Goal: Transaction & Acquisition: Book appointment/travel/reservation

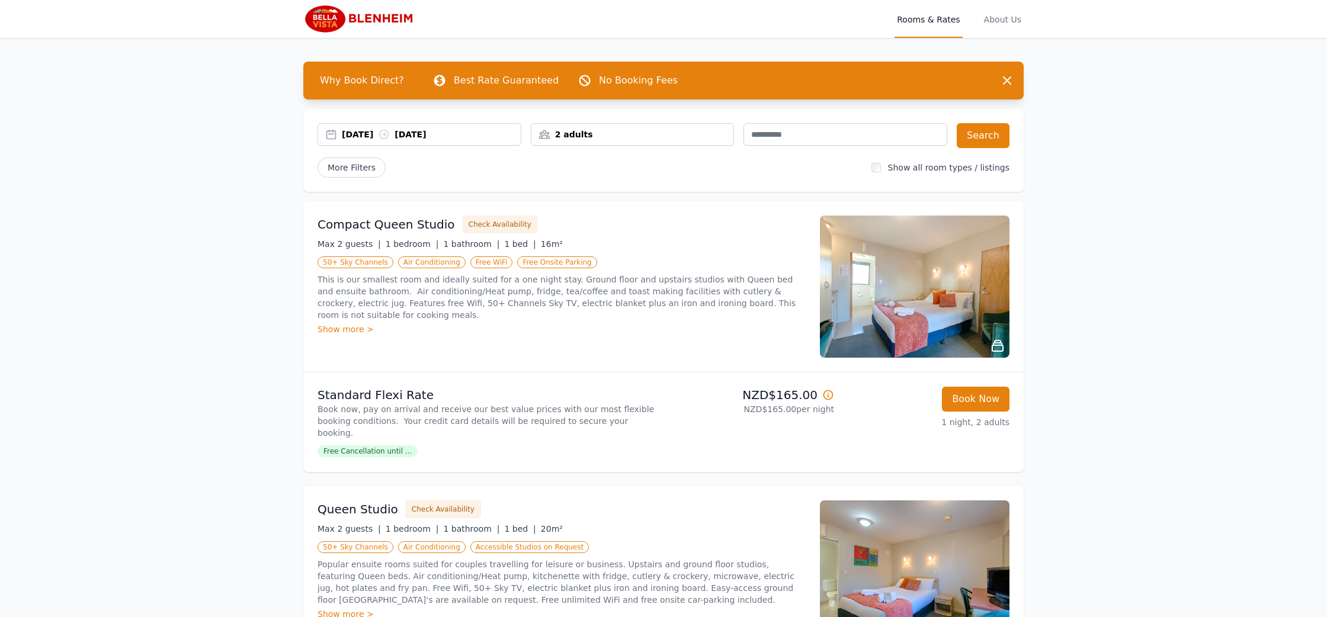
click at [437, 140] on div "[DATE] [DATE]" at bounding box center [420, 134] width 204 height 23
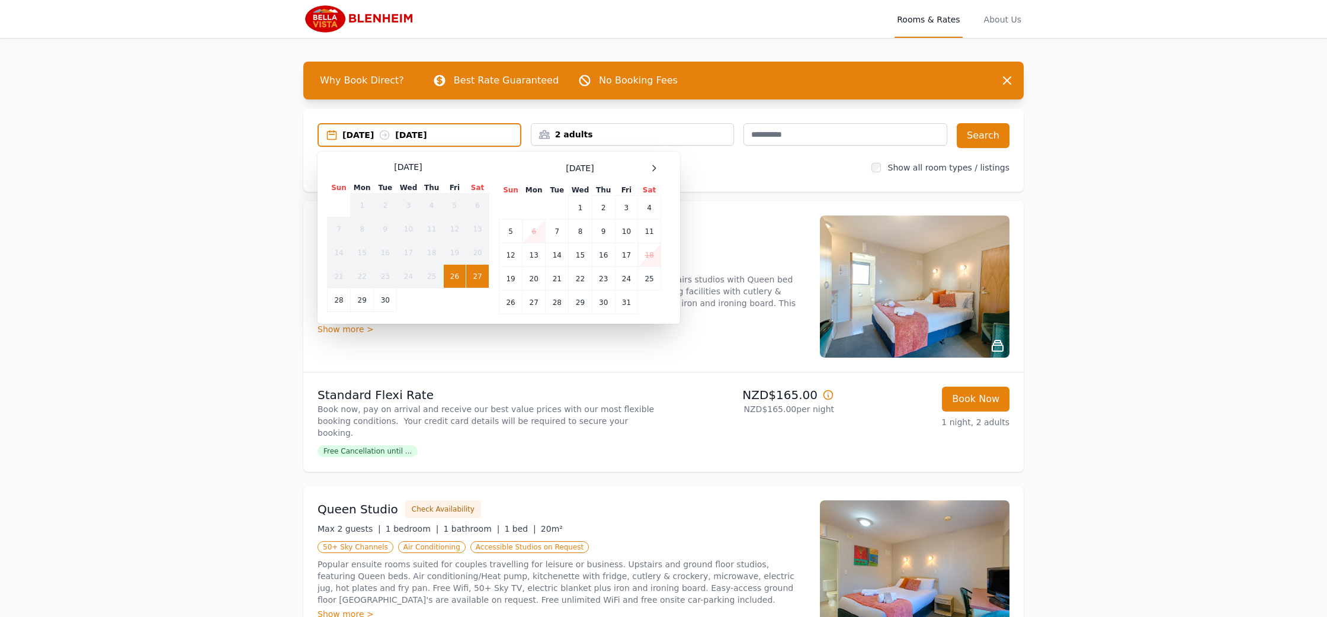
click at [528, 235] on td "6" at bounding box center [534, 232] width 23 height 24
click at [757, 228] on div "Compact Queen Studio Check Availability" at bounding box center [562, 225] width 488 height 18
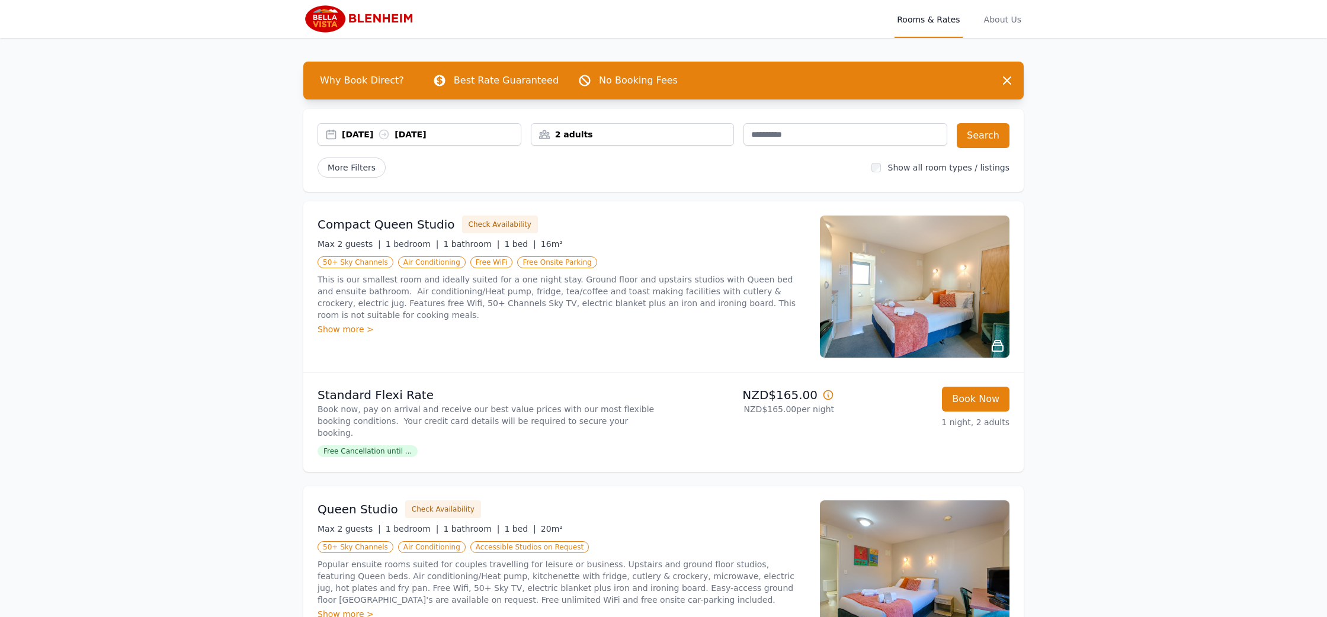
click at [661, 132] on div "2 adults" at bounding box center [632, 135] width 203 height 12
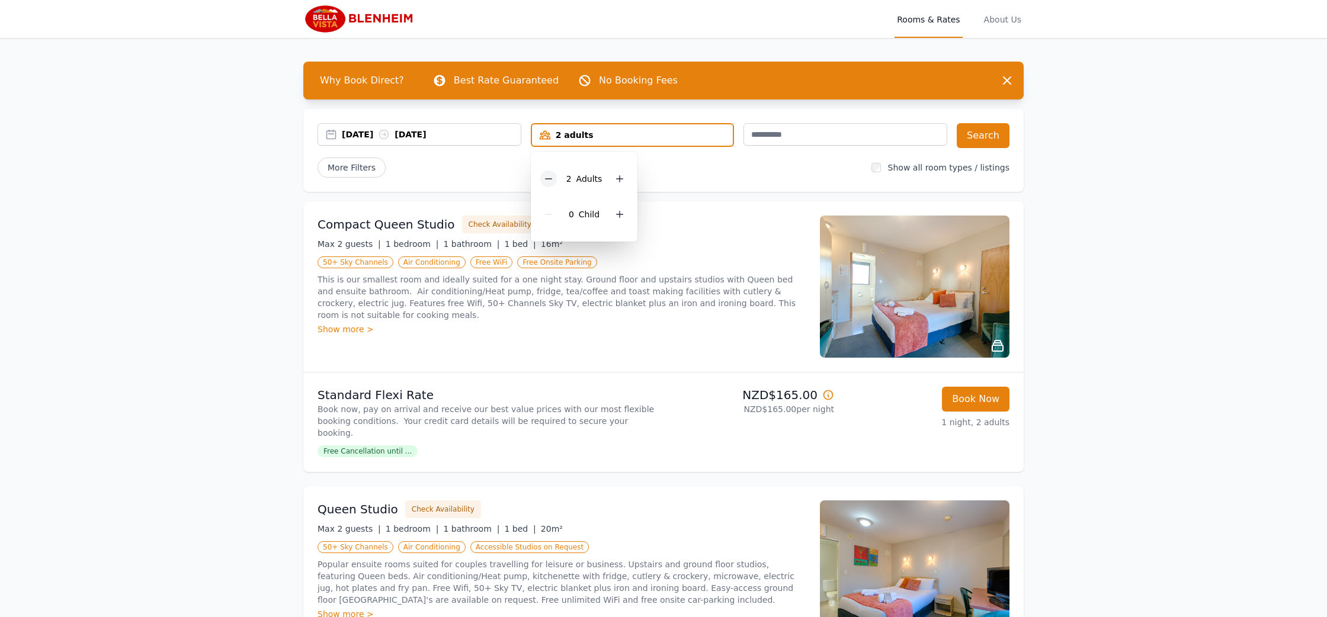
click at [549, 177] on icon at bounding box center [548, 178] width 9 height 9
click at [729, 183] on div "[DATE] [DATE] 1 adult 1 Adult 0 Child Search More Filters Show all room types /…" at bounding box center [663, 150] width 720 height 83
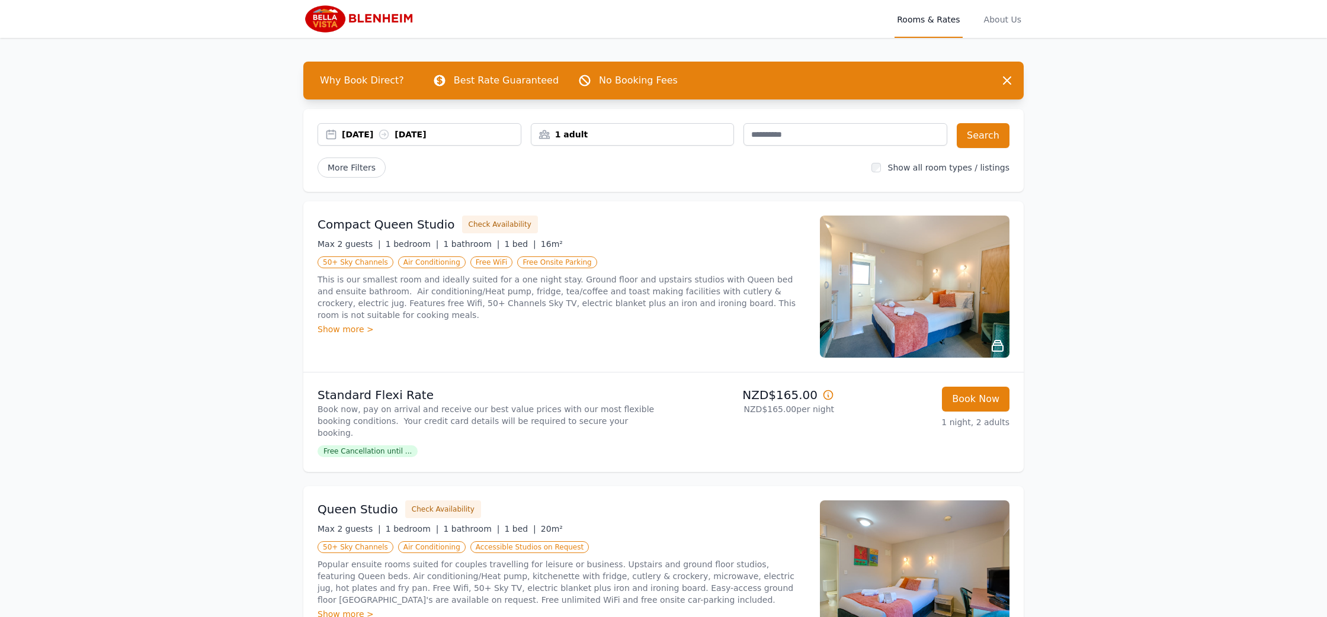
click at [432, 133] on div "[DATE] [DATE]" at bounding box center [431, 135] width 179 height 12
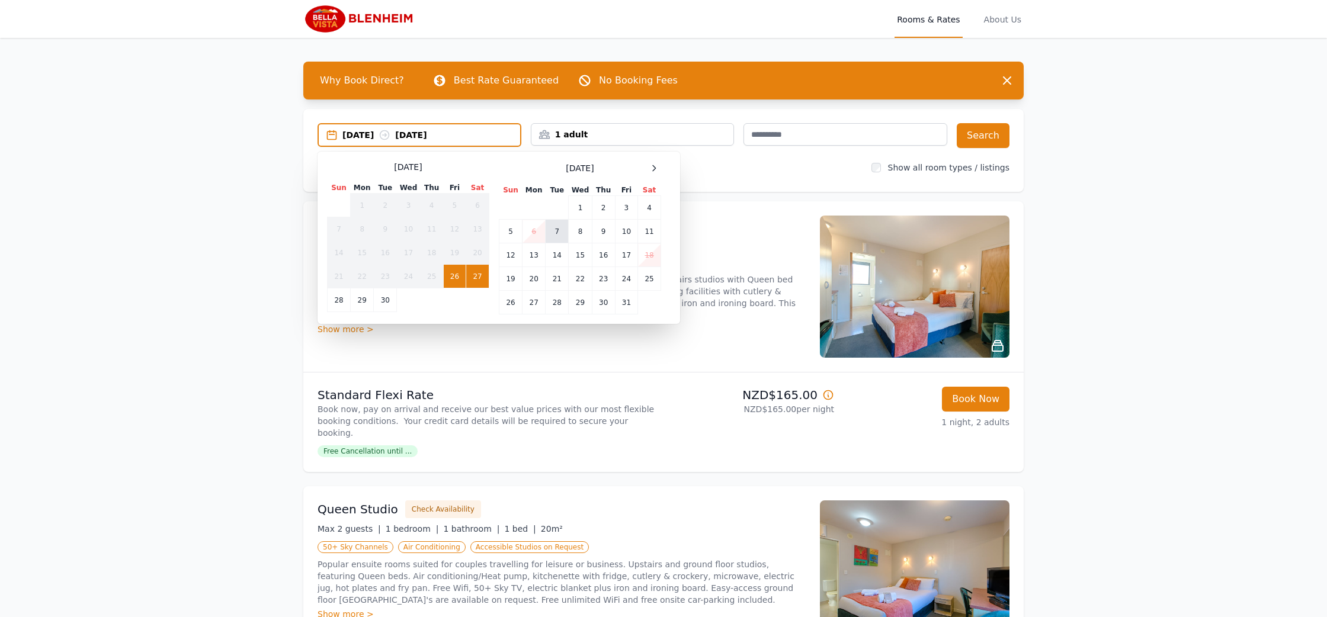
click at [556, 233] on td "7" at bounding box center [557, 232] width 23 height 24
click at [536, 235] on td "6" at bounding box center [534, 232] width 23 height 24
click at [563, 234] on td "7" at bounding box center [557, 232] width 23 height 24
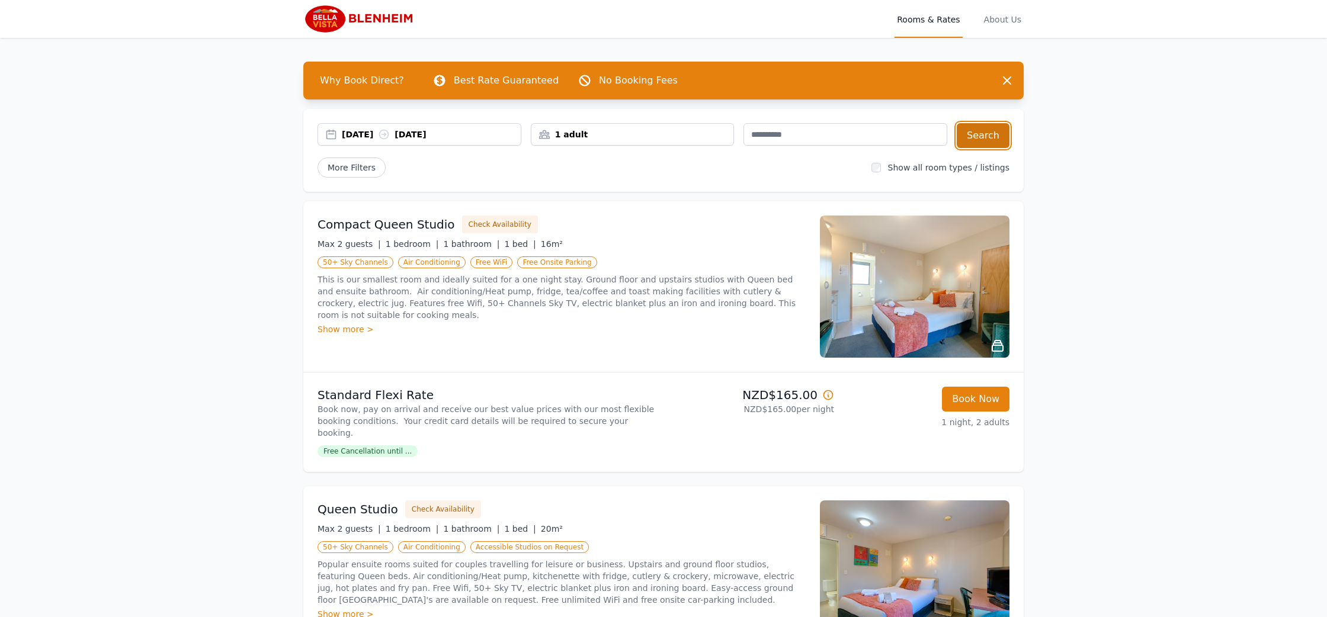
click at [995, 135] on button "Search" at bounding box center [983, 135] width 53 height 25
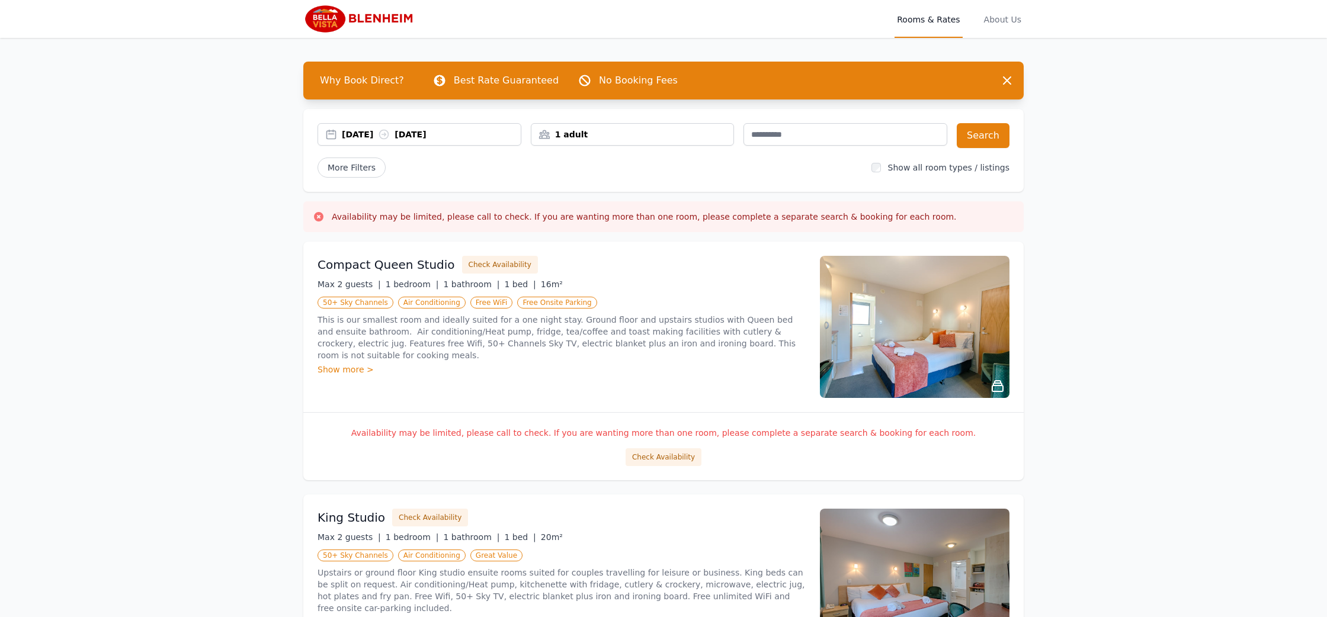
click at [870, 326] on img at bounding box center [915, 327] width 190 height 142
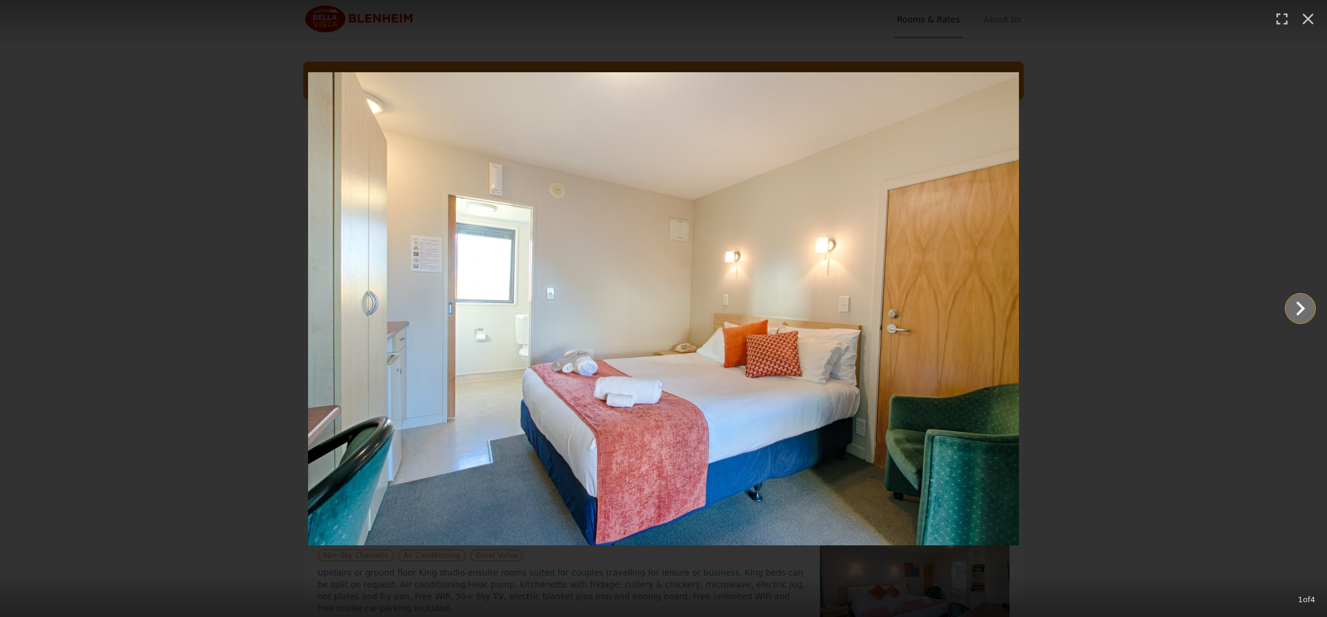
click at [1304, 312] on icon "Show slide 2 of 4" at bounding box center [1300, 308] width 28 height 28
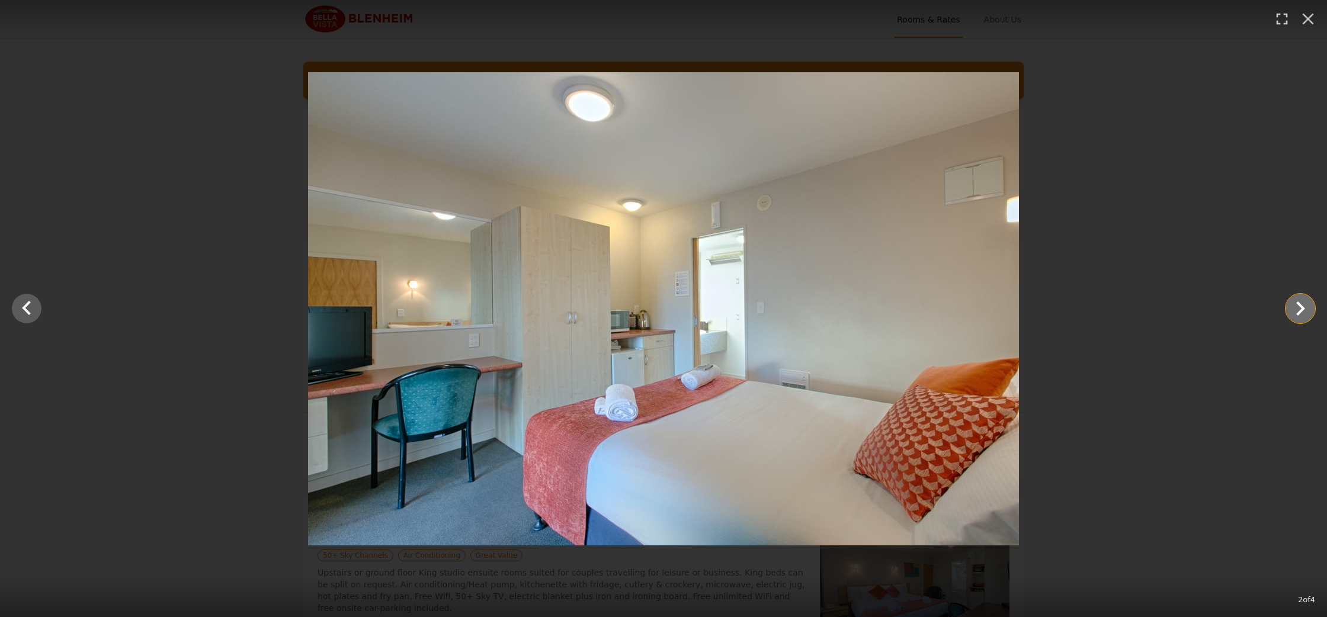
click at [1304, 312] on icon "Show slide 3 of 4" at bounding box center [1300, 308] width 28 height 28
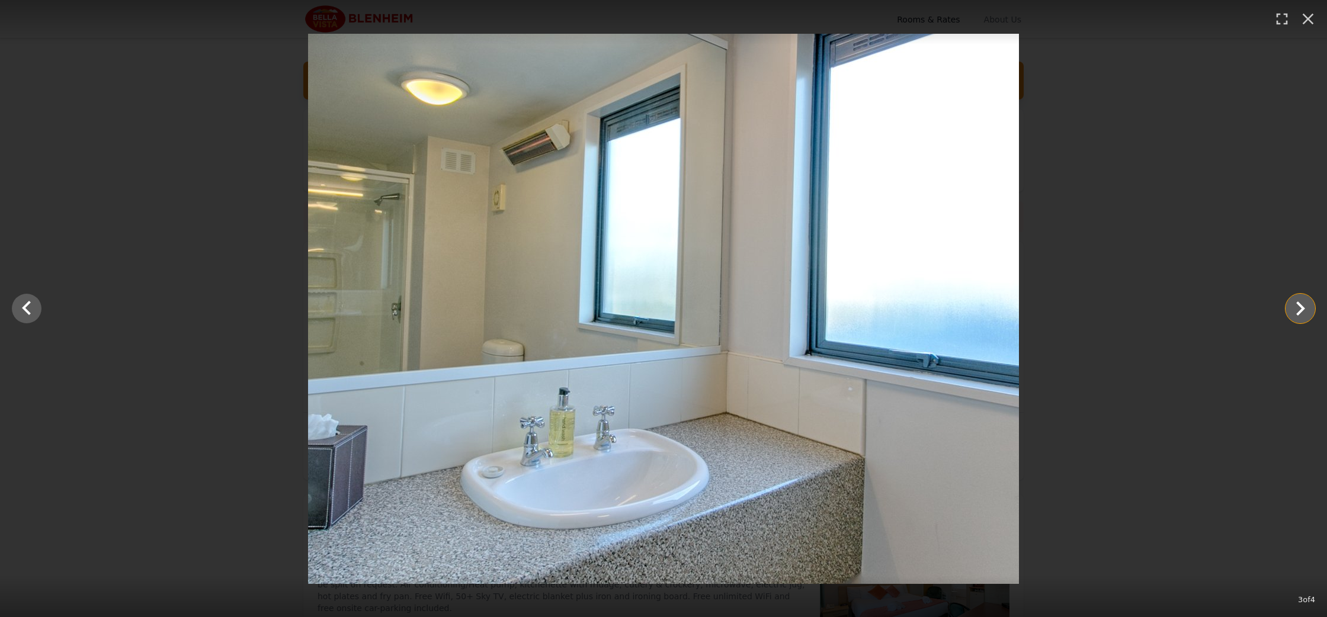
click at [1300, 315] on icon "Show slide 4 of 4" at bounding box center [1300, 308] width 28 height 28
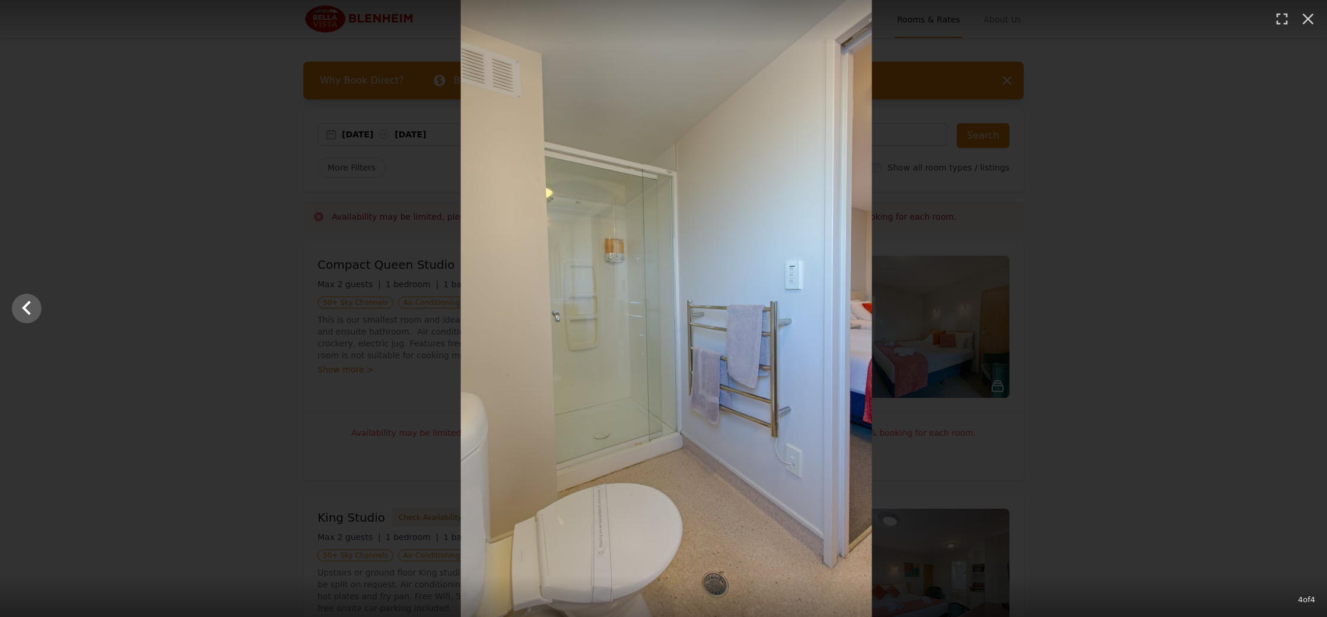
click at [1300, 315] on div at bounding box center [666, 308] width 1327 height 617
